Goal: Task Accomplishment & Management: Use online tool/utility

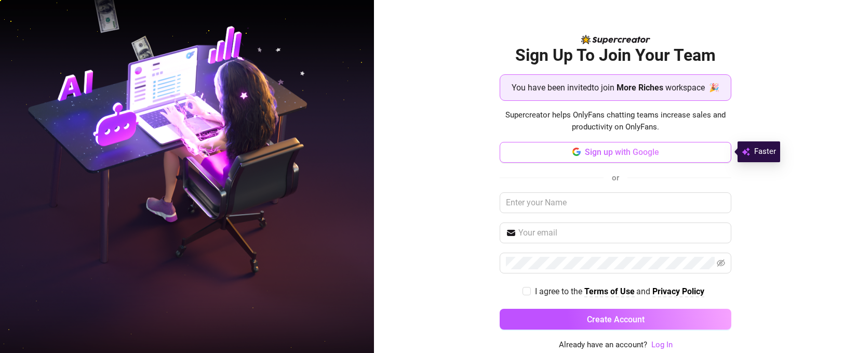
click at [615, 149] on span "Sign up with Google" at bounding box center [622, 152] width 74 height 10
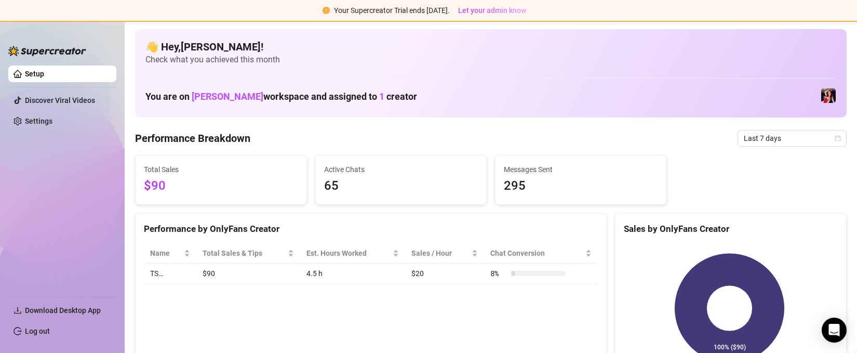
click at [812, 100] on div "You are on [PERSON_NAME] workspace and assigned to 1 creator" at bounding box center [490, 96] width 691 height 22
click at [239, 99] on span "[PERSON_NAME]" at bounding box center [228, 96] width 72 height 11
click at [369, 101] on h1 "You are on [PERSON_NAME] workspace and assigned to 1 creator" at bounding box center [281, 96] width 272 height 11
click at [404, 15] on div "Your Supercreator Trial ends [DATE]." at bounding box center [392, 10] width 116 height 11
click at [812, 98] on div "You are on [PERSON_NAME] workspace and assigned to 1 creator" at bounding box center [490, 96] width 691 height 22
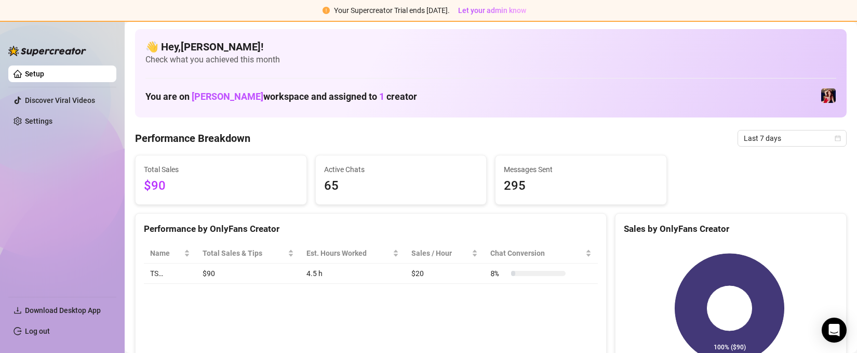
click at [822, 98] on img at bounding box center [828, 95] width 15 height 15
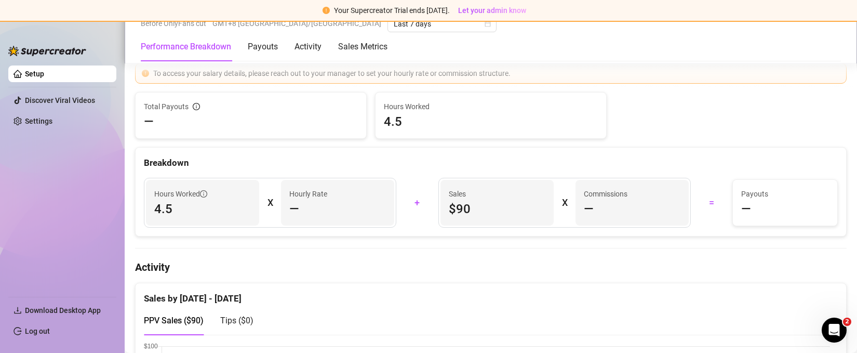
scroll to position [348, 0]
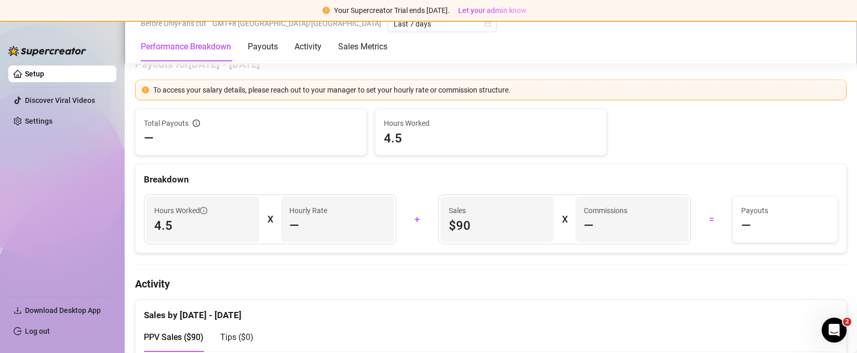
click at [301, 97] on div "To access your salary details, please reach out to your manager to set your hou…" at bounding box center [491, 89] width 712 height 21
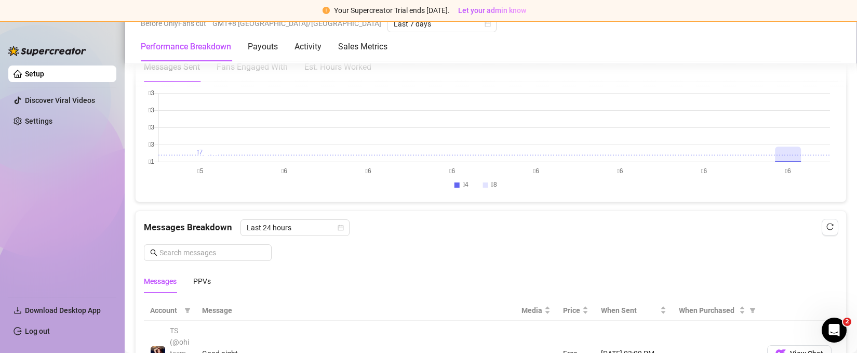
scroll to position [597, 0]
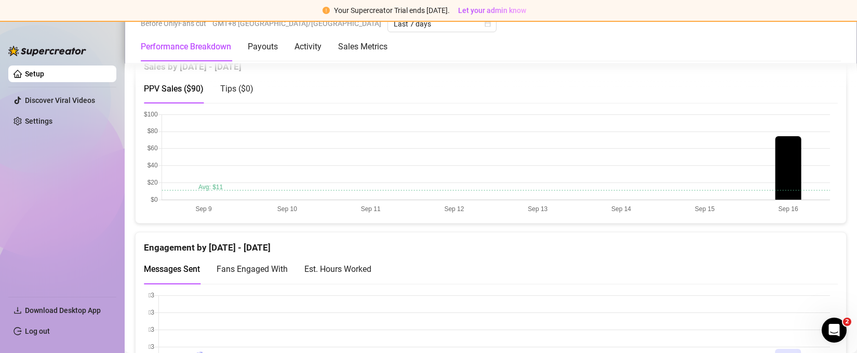
click at [811, 141] on canvas at bounding box center [487, 163] width 686 height 104
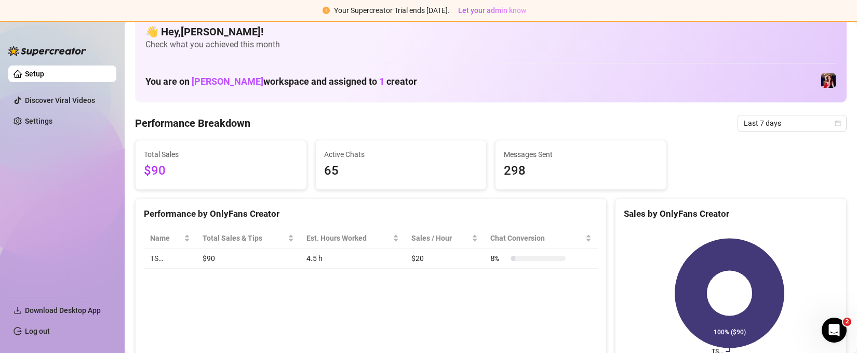
scroll to position [0, 0]
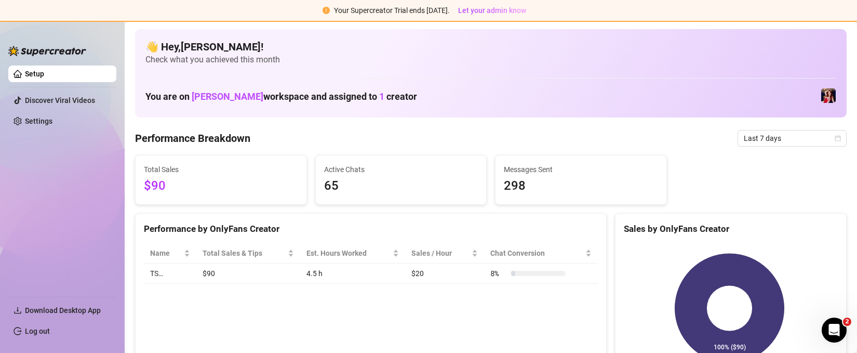
click at [44, 74] on link "Setup" at bounding box center [34, 74] width 19 height 8
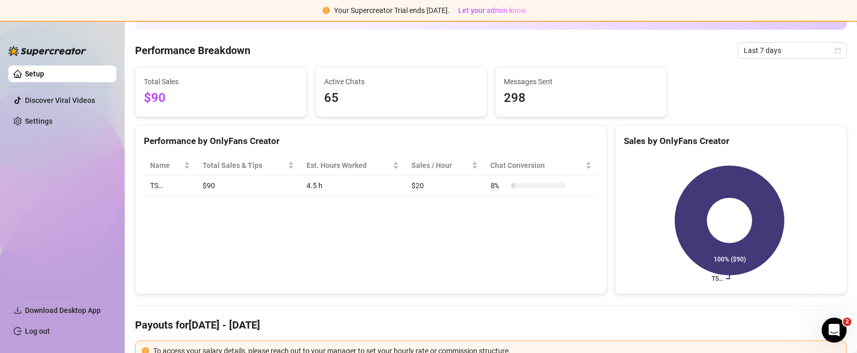
scroll to position [144, 0]
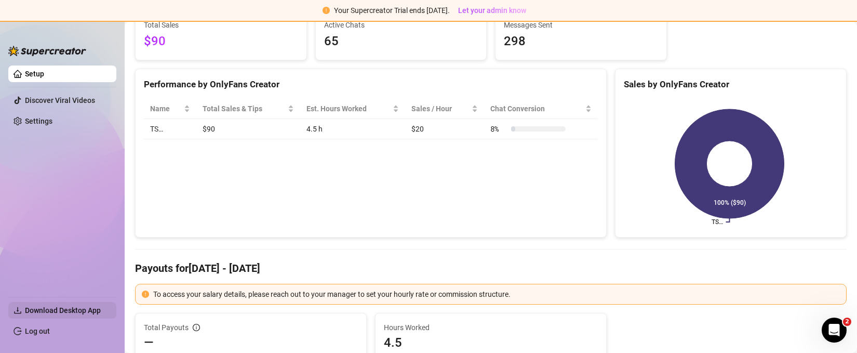
click at [64, 306] on span "Download Desktop App" at bounding box center [63, 310] width 76 height 8
